Goal: Navigation & Orientation: Find specific page/section

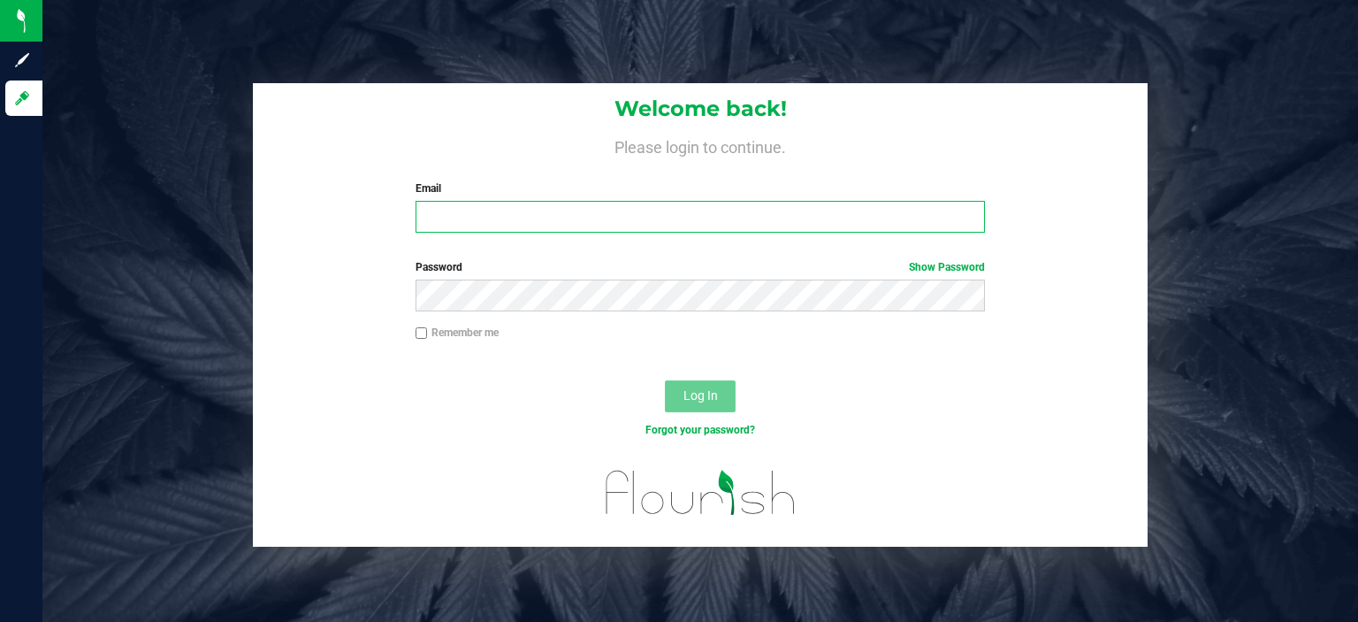
type input "[EMAIL_ADDRESS][DOMAIN_NAME]"
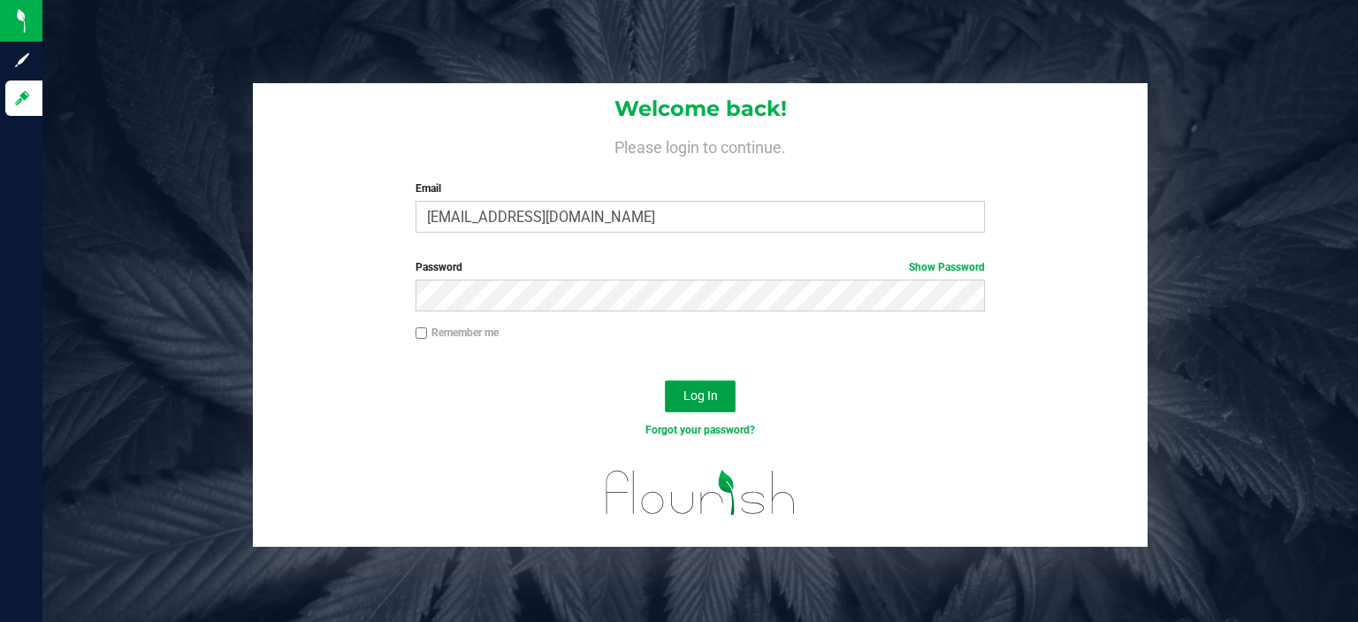
click at [695, 390] on span "Log In" at bounding box center [700, 395] width 34 height 14
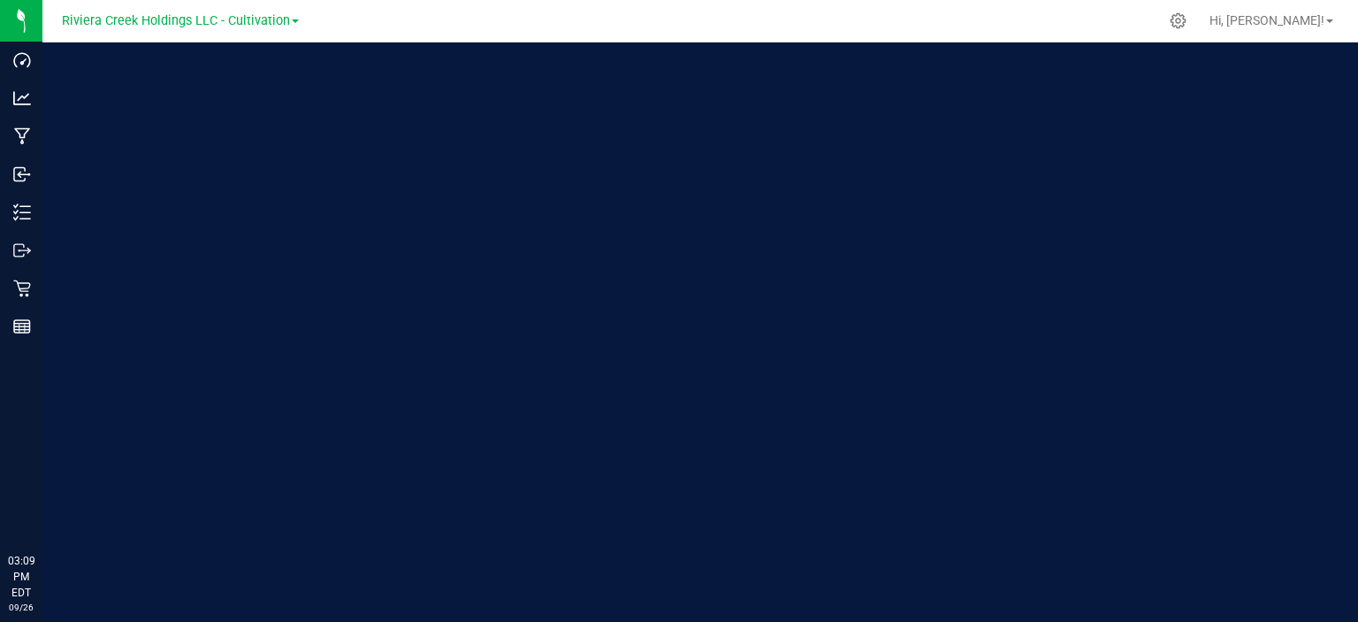
click at [292, 21] on span at bounding box center [295, 21] width 7 height 4
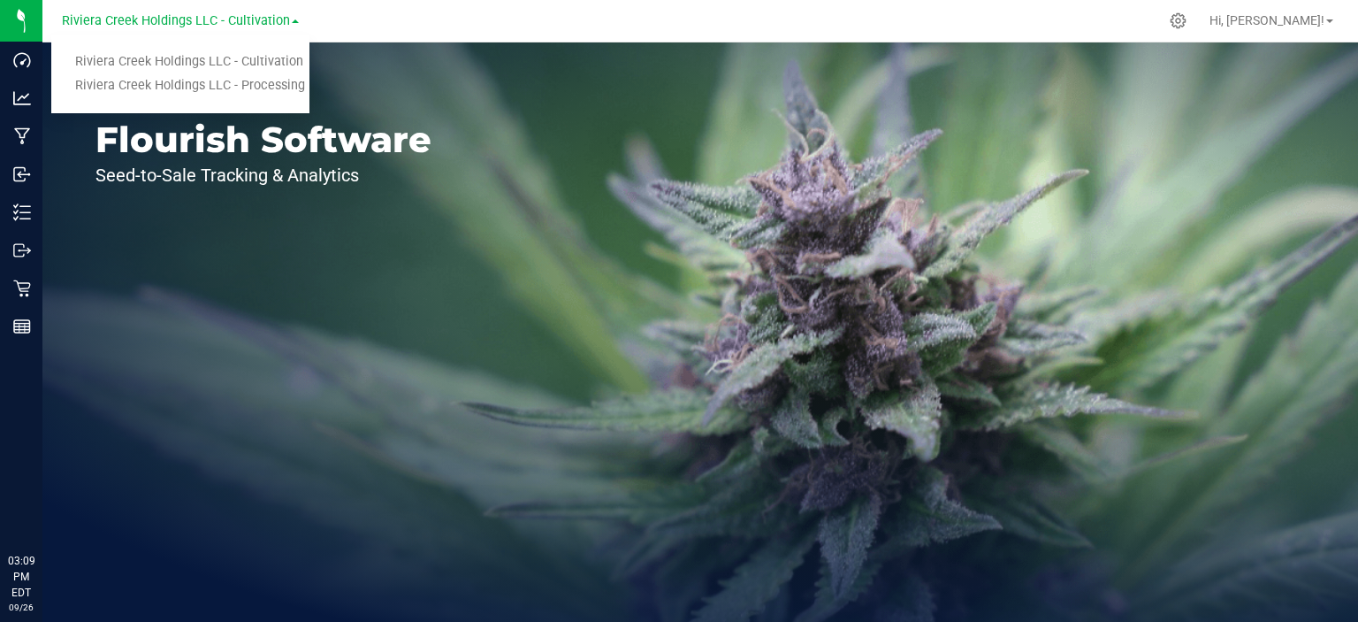
click at [261, 80] on link "Riviera Creek Holdings LLC - Processing" at bounding box center [180, 86] width 258 height 24
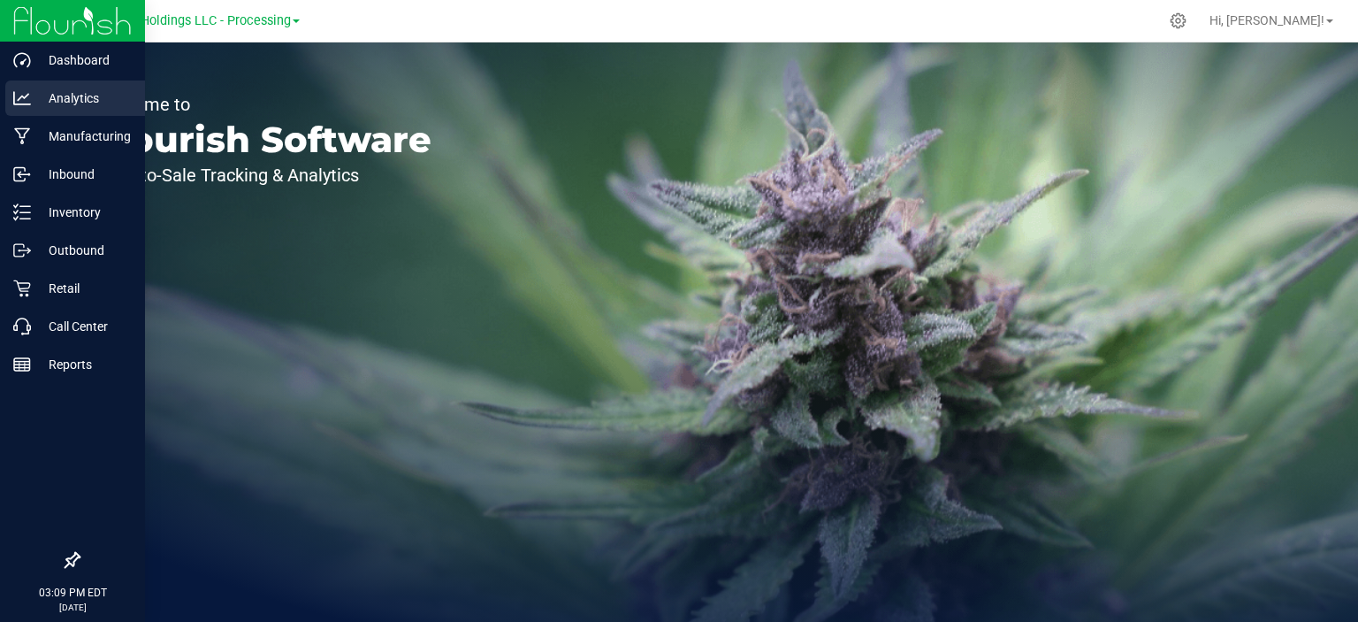
click at [67, 95] on p "Analytics" at bounding box center [84, 98] width 106 height 21
